Goal: Book appointment/travel/reservation

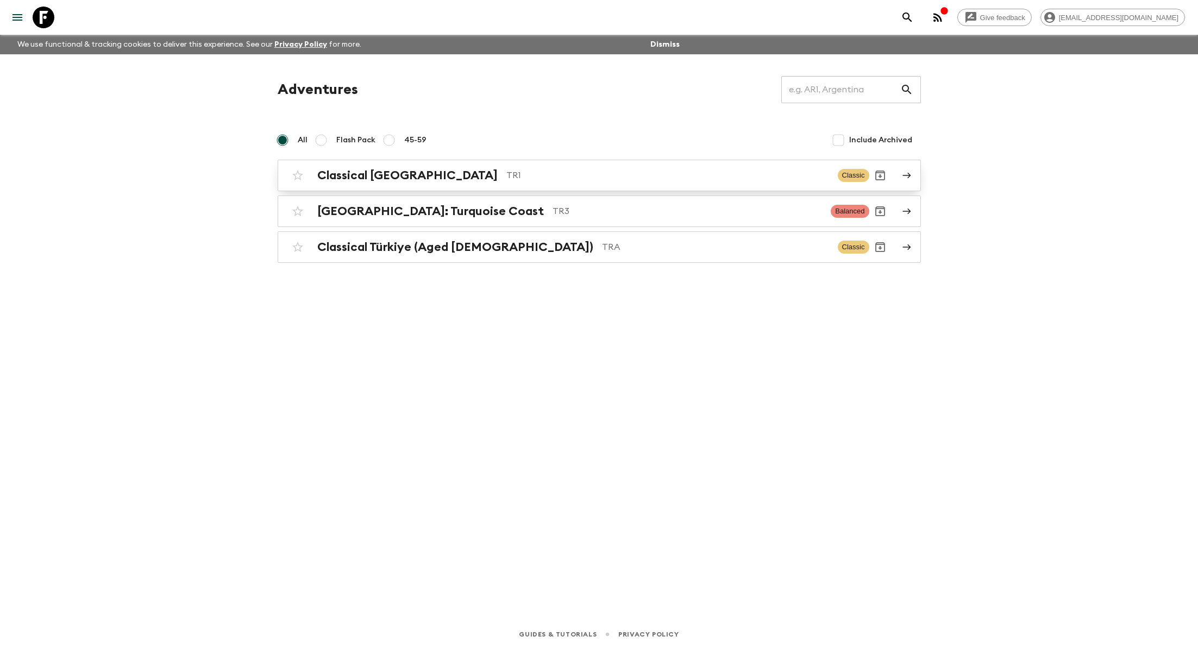
click at [509, 174] on p "TR1" at bounding box center [667, 175] width 323 height 13
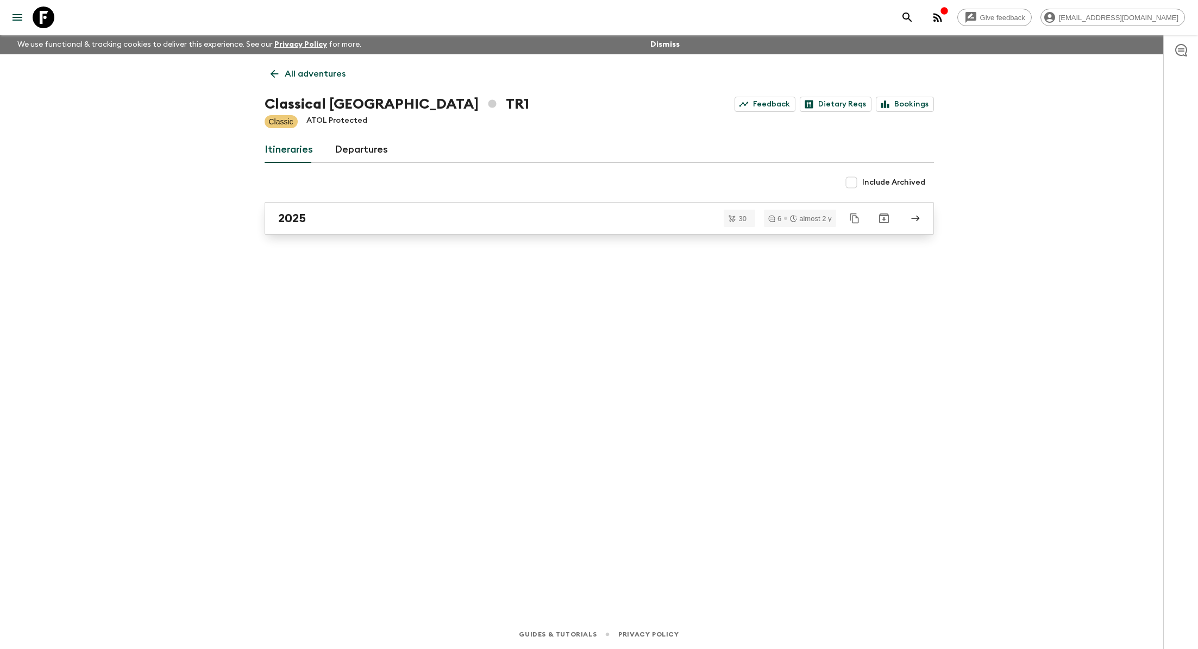
click at [434, 219] on div "2025" at bounding box center [589, 218] width 622 height 14
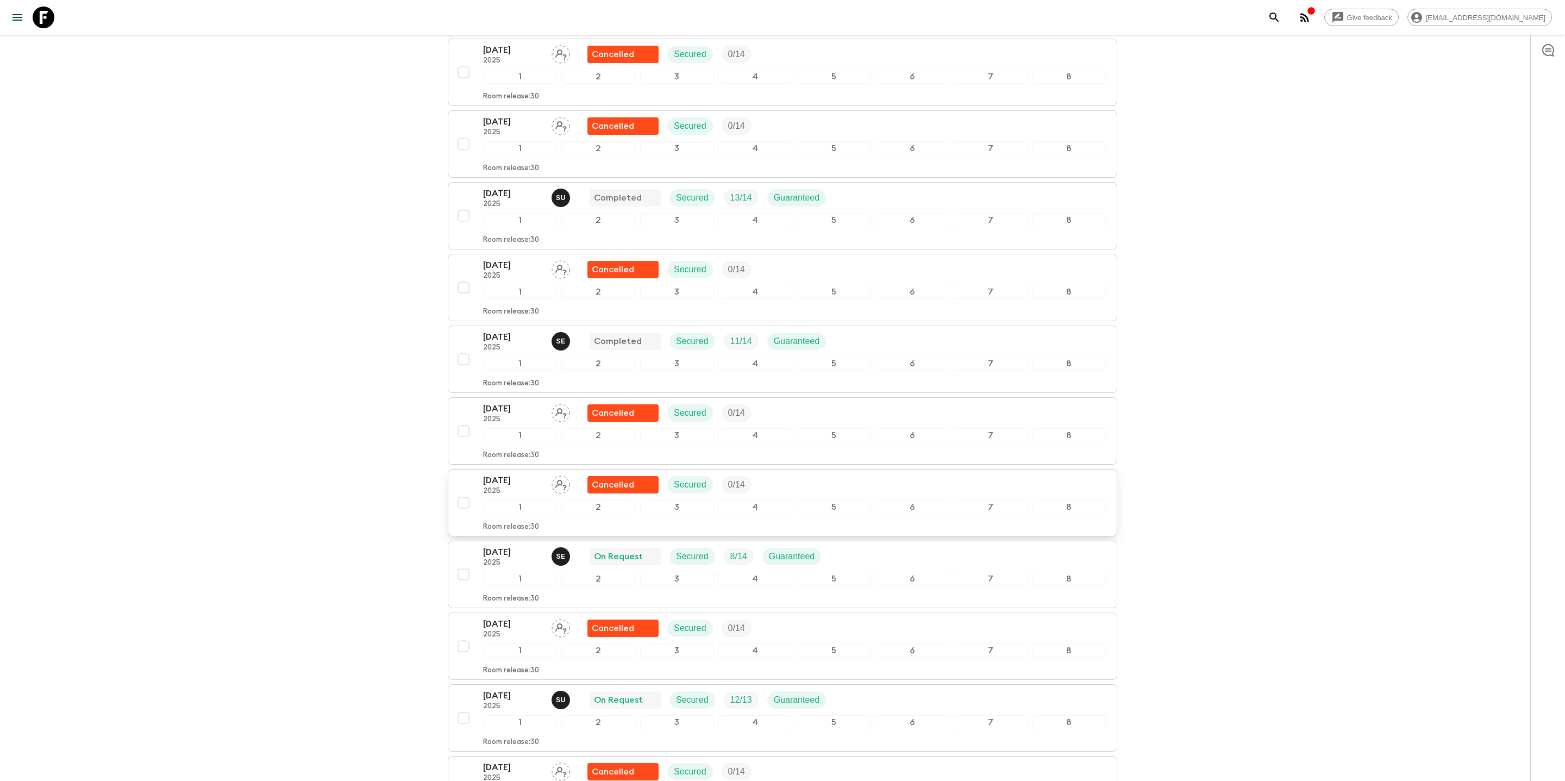
scroll to position [964, 0]
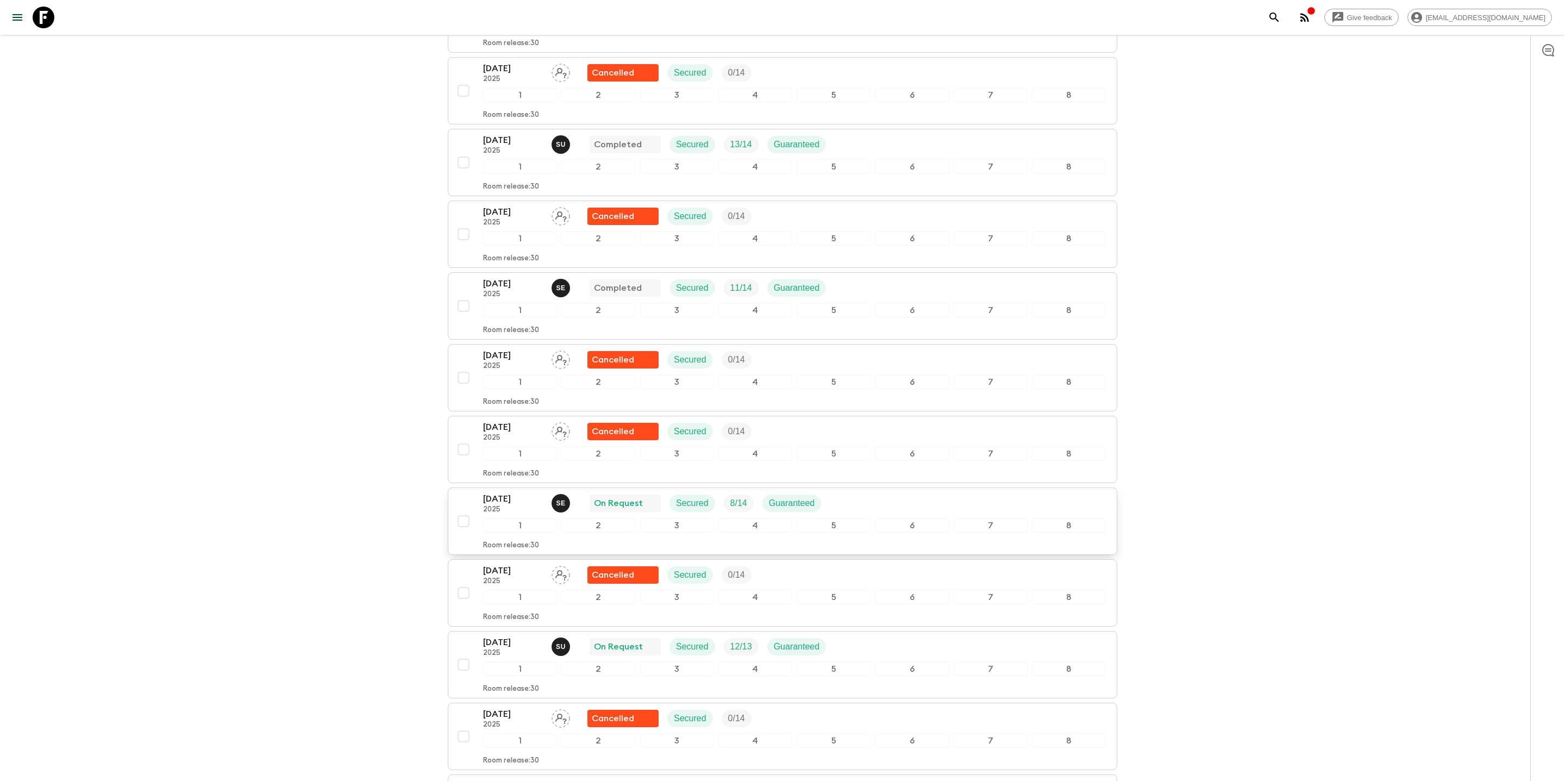
click at [919, 407] on div "03 Sep 2025 2025 S E On Request Secured 8 / 14 Guaranteed" at bounding box center [794, 503] width 623 height 22
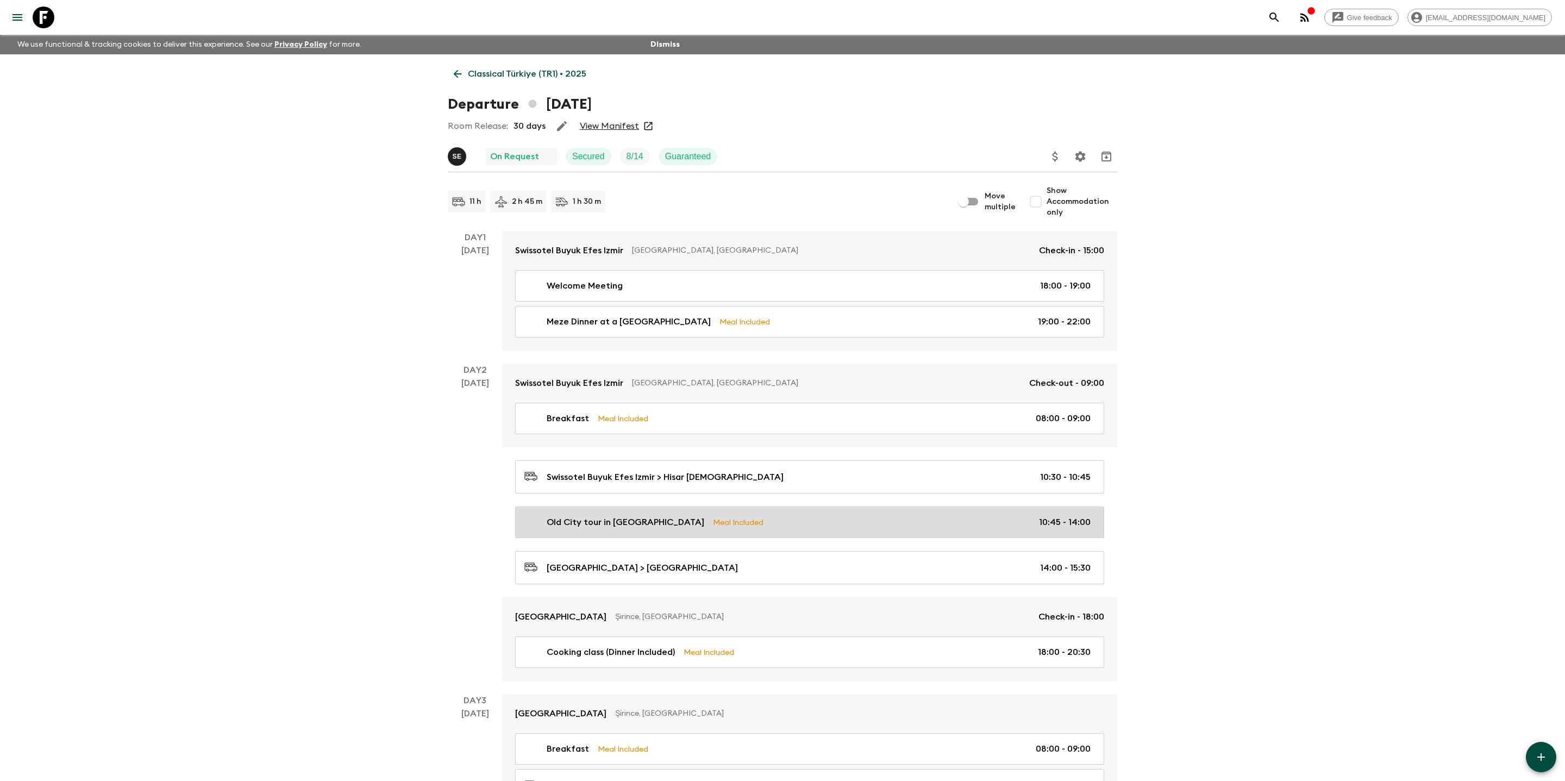
click at [608, 407] on p "Old City tour in Izmir" at bounding box center [626, 522] width 158 height 13
